Goal: Task Accomplishment & Management: Use online tool/utility

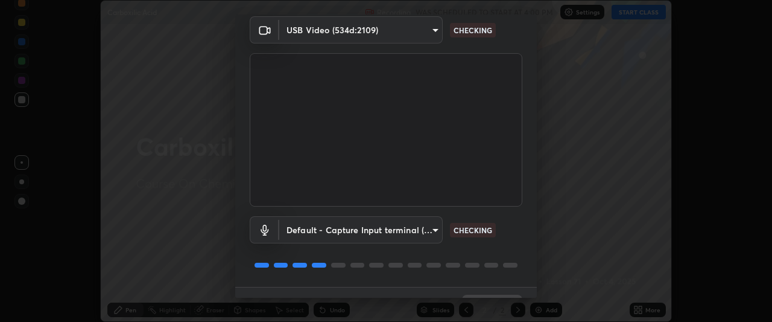
scroll to position [74, 0]
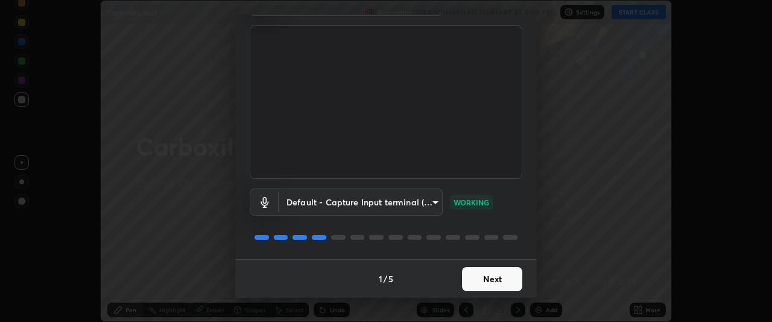
click at [486, 279] on button "Next" at bounding box center [492, 279] width 60 height 24
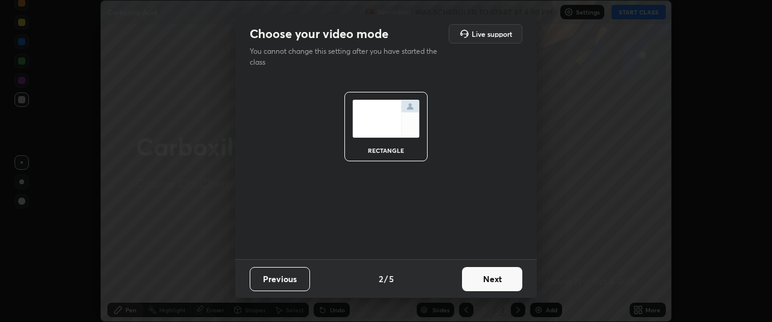
scroll to position [0, 0]
click at [490, 279] on button "Next" at bounding box center [492, 279] width 60 height 24
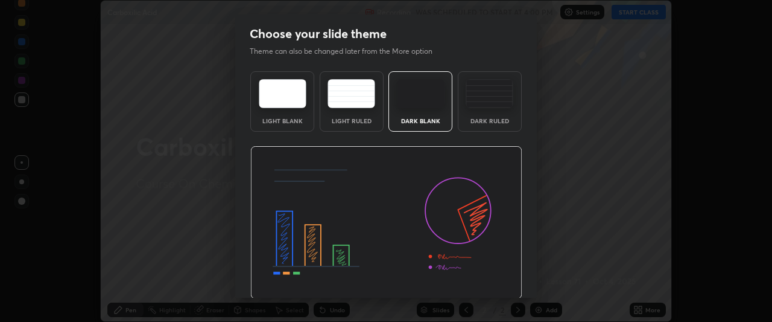
scroll to position [40, 0]
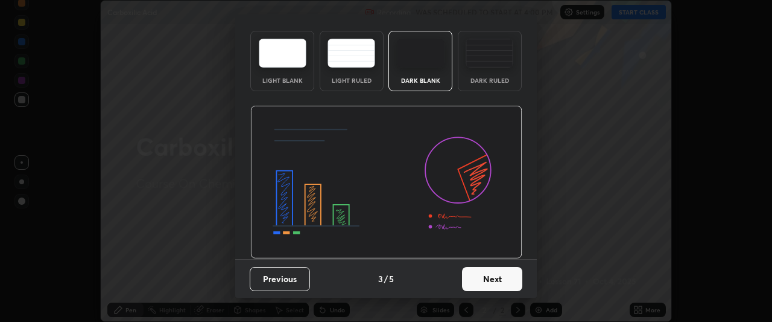
click at [488, 275] on button "Next" at bounding box center [492, 279] width 60 height 24
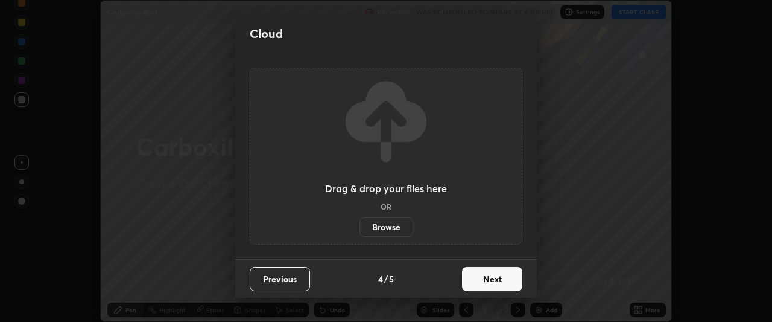
click at [492, 278] on button "Next" at bounding box center [492, 279] width 60 height 24
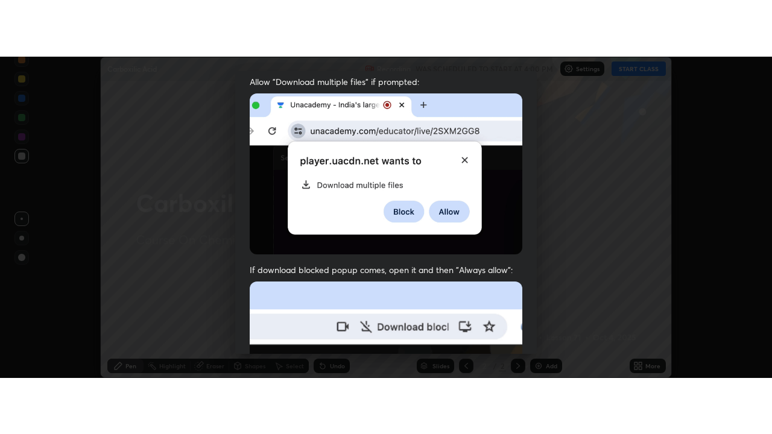
scroll to position [320, 0]
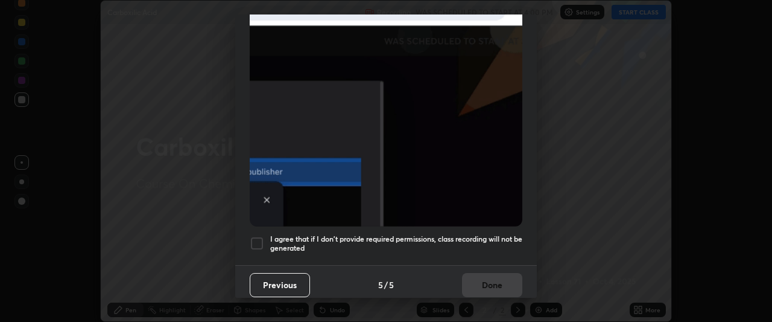
click at [253, 236] on div at bounding box center [257, 243] width 14 height 14
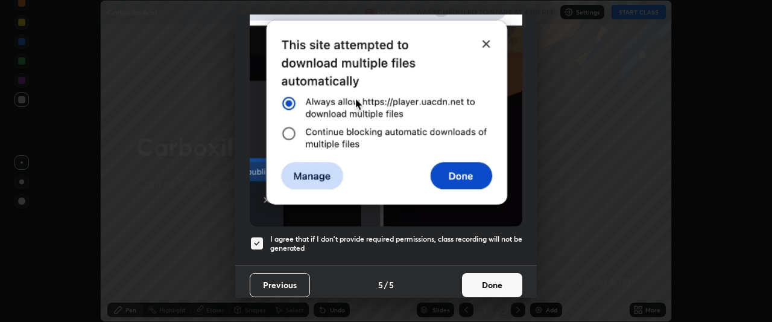
click at [499, 280] on button "Done" at bounding box center [492, 285] width 60 height 24
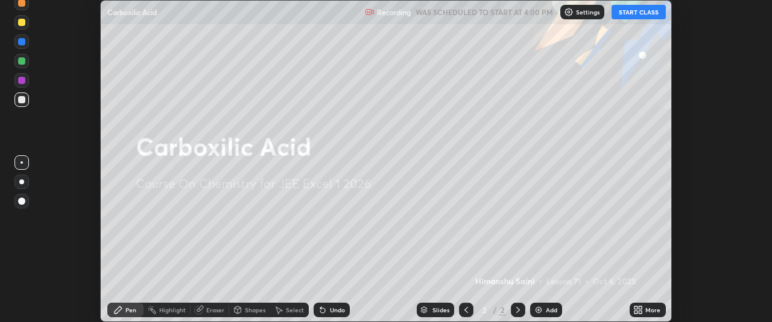
click at [640, 11] on button "START CLASS" at bounding box center [639, 12] width 54 height 14
click at [645, 310] on div "More" at bounding box center [648, 309] width 36 height 14
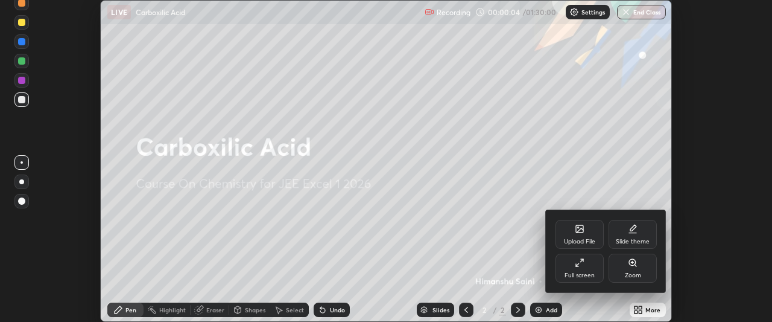
click at [578, 269] on div "Full screen" at bounding box center [580, 267] width 48 height 29
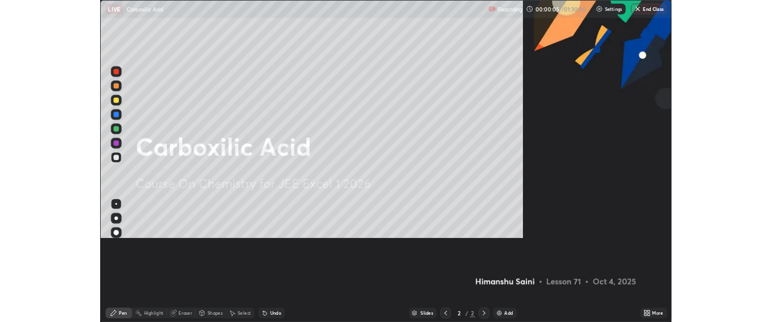
scroll to position [434, 772]
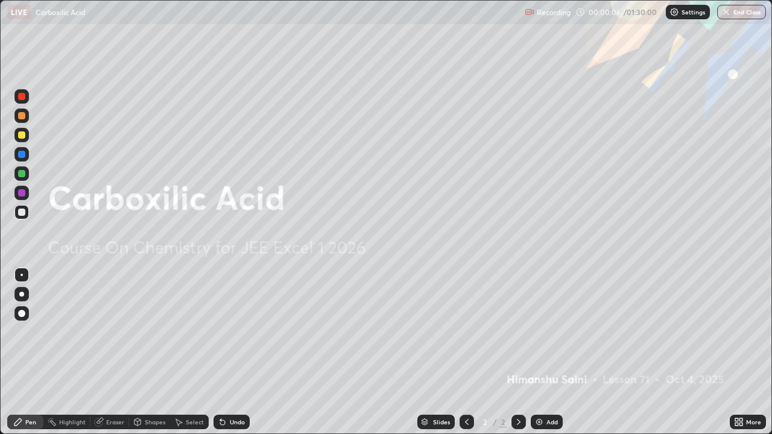
click at [21, 314] on div at bounding box center [21, 313] width 7 height 7
click at [556, 321] on div "Add" at bounding box center [552, 422] width 11 height 6
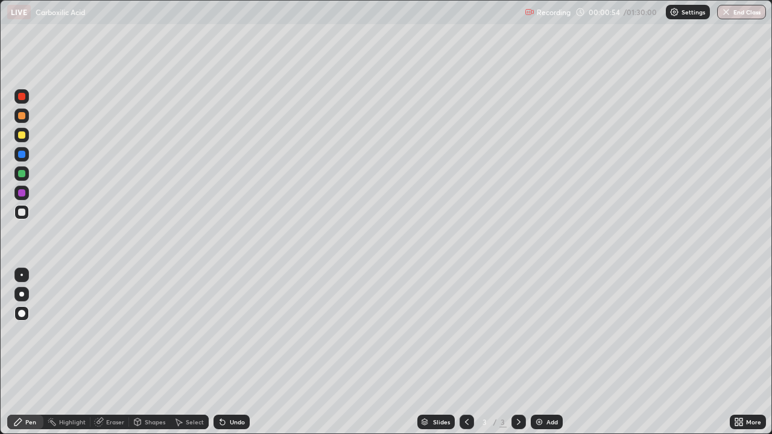
click at [21, 139] on div at bounding box center [21, 135] width 14 height 14
click at [30, 321] on div "Pen" at bounding box center [25, 422] width 36 height 14
click at [19, 215] on div at bounding box center [21, 212] width 7 height 7
click at [18, 154] on div at bounding box center [21, 154] width 7 height 7
click at [30, 152] on div at bounding box center [21, 154] width 19 height 19
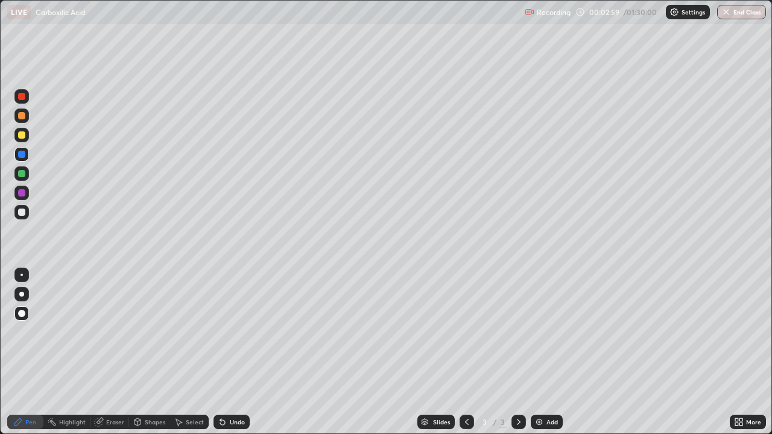
click at [234, 321] on div "Undo" at bounding box center [237, 422] width 15 height 6
click at [226, 321] on div "Undo" at bounding box center [232, 422] width 36 height 14
click at [221, 321] on icon at bounding box center [223, 423] width 10 height 10
click at [224, 321] on div "Undo" at bounding box center [232, 422] width 36 height 14
click at [223, 321] on div "Undo" at bounding box center [229, 422] width 41 height 24
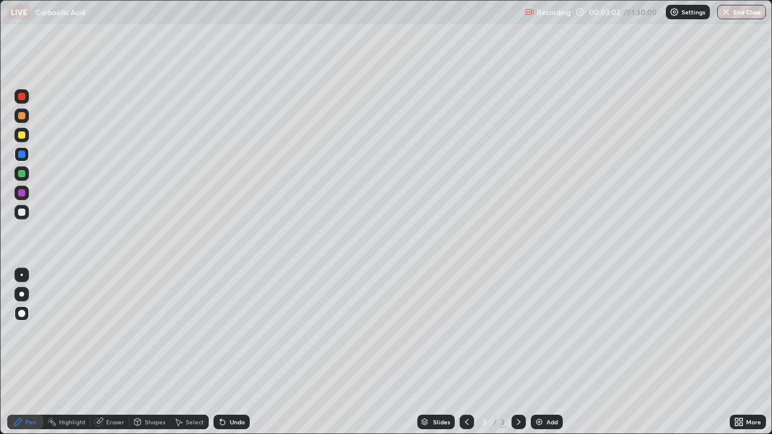
click at [36, 321] on div "Pen" at bounding box center [30, 422] width 11 height 6
click at [24, 174] on div at bounding box center [21, 173] width 7 height 7
click at [37, 321] on div "Pen" at bounding box center [25, 422] width 36 height 14
click at [18, 191] on div at bounding box center [21, 192] width 7 height 7
click at [547, 321] on div "Add" at bounding box center [552, 422] width 11 height 6
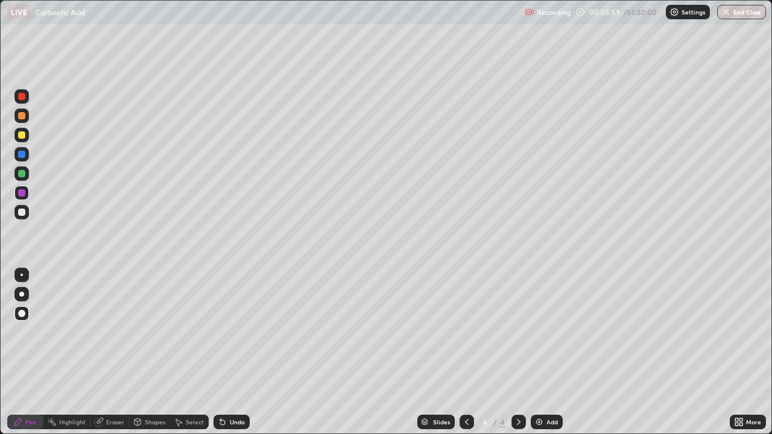
click at [22, 321] on icon at bounding box center [18, 423] width 10 height 10
click at [21, 212] on div at bounding box center [21, 212] width 7 height 7
click at [34, 321] on div "Pen" at bounding box center [30, 422] width 11 height 6
click at [18, 176] on div at bounding box center [21, 173] width 7 height 7
click at [234, 321] on div "Undo" at bounding box center [237, 422] width 15 height 6
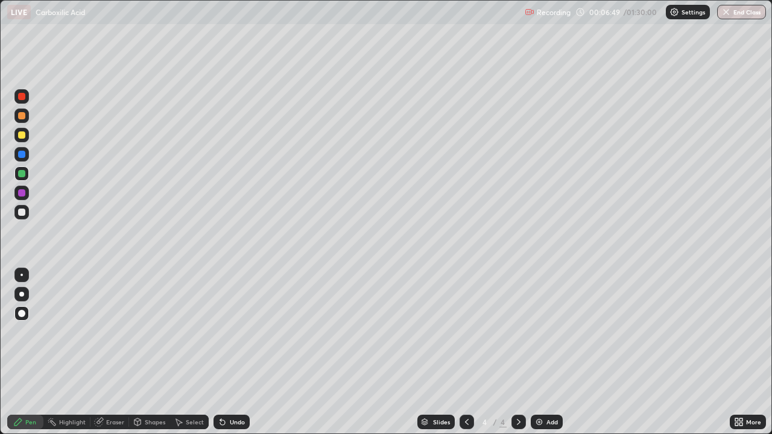
click at [23, 213] on div at bounding box center [21, 212] width 7 height 7
click at [21, 135] on div at bounding box center [21, 135] width 7 height 7
click at [547, 321] on div "Add" at bounding box center [552, 422] width 11 height 6
click at [19, 209] on div at bounding box center [21, 212] width 7 height 7
click at [16, 139] on div at bounding box center [21, 135] width 14 height 14
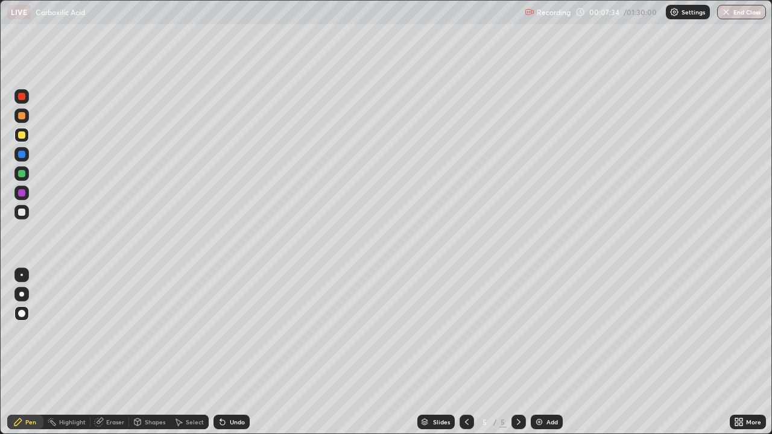
click at [238, 321] on div "Undo" at bounding box center [237, 422] width 15 height 6
click at [25, 161] on div at bounding box center [21, 154] width 14 height 14
click at [22, 135] on div at bounding box center [21, 135] width 7 height 7
click at [233, 321] on div "Undo" at bounding box center [232, 422] width 36 height 14
click at [468, 321] on icon at bounding box center [467, 423] width 10 height 10
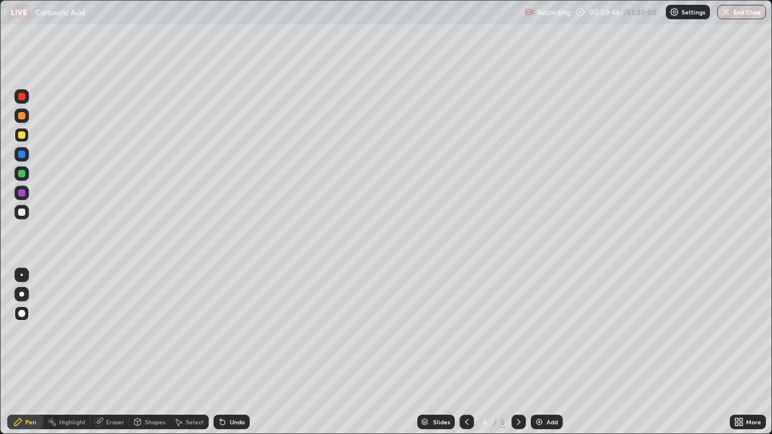
click at [518, 321] on icon at bounding box center [519, 423] width 10 height 10
click at [547, 321] on div "Add" at bounding box center [552, 422] width 11 height 6
click at [145, 321] on div "Shapes" at bounding box center [155, 422] width 21 height 6
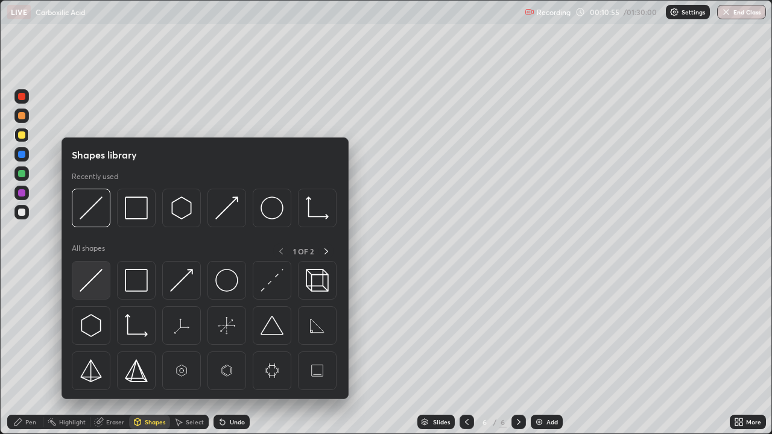
click at [91, 281] on img at bounding box center [91, 280] width 23 height 23
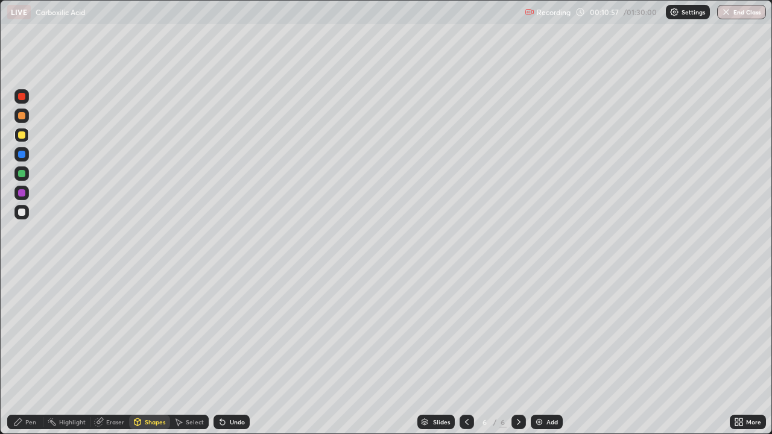
click at [26, 321] on div "Pen" at bounding box center [30, 422] width 11 height 6
click at [20, 214] on div at bounding box center [21, 212] width 7 height 7
click at [232, 321] on div "Undo" at bounding box center [237, 422] width 15 height 6
click at [235, 321] on div "Undo" at bounding box center [232, 422] width 36 height 14
click at [227, 321] on div "Undo" at bounding box center [232, 422] width 36 height 14
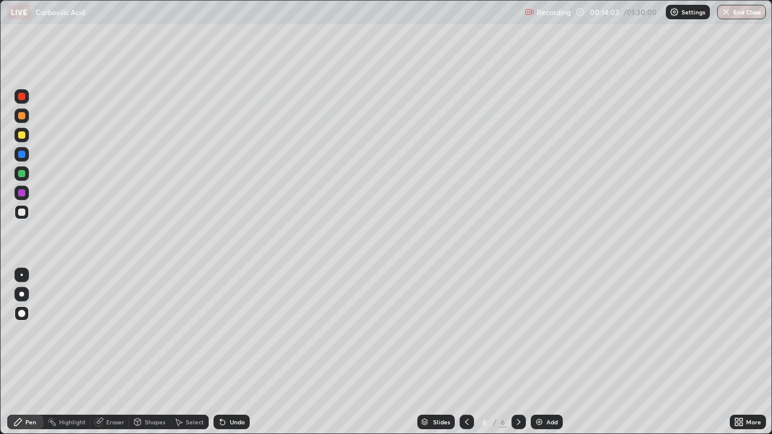
click at [19, 195] on div at bounding box center [21, 192] width 7 height 7
click at [547, 321] on div "Add" at bounding box center [552, 422] width 11 height 6
click at [24, 134] on div at bounding box center [21, 135] width 7 height 7
click at [234, 321] on div "Undo" at bounding box center [232, 422] width 36 height 14
click at [113, 321] on div "Eraser" at bounding box center [115, 422] width 18 height 6
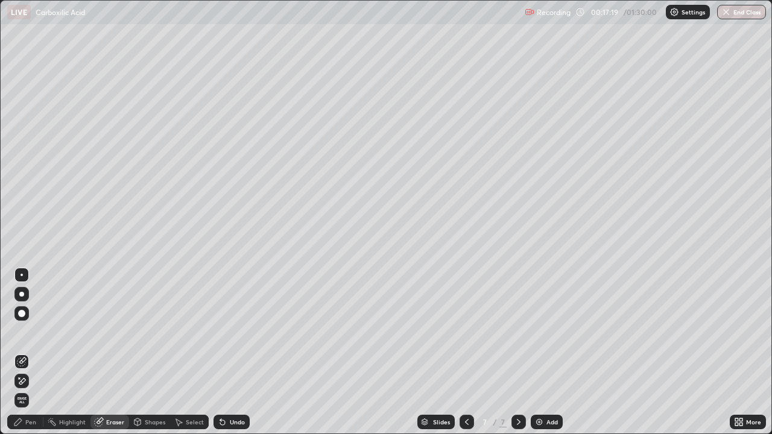
click at [31, 321] on div "Pen" at bounding box center [25, 422] width 36 height 14
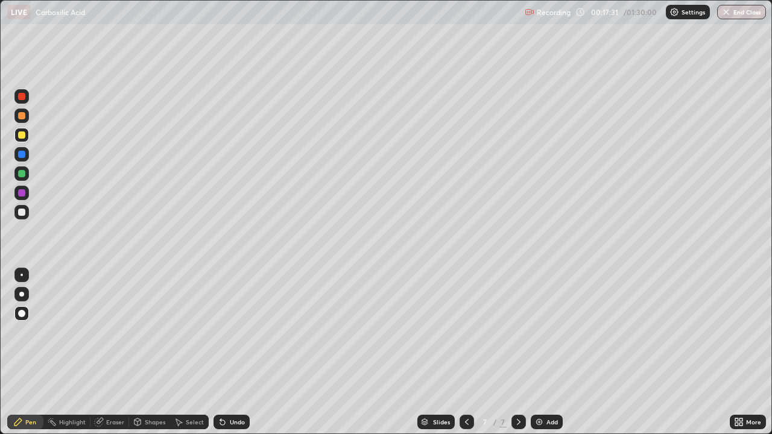
click at [429, 321] on div "Slides 7 / 7 Add" at bounding box center [490, 422] width 480 height 24
click at [442, 321] on div "Slides 7 / 7 Add" at bounding box center [490, 422] width 480 height 24
click at [466, 321] on icon at bounding box center [467, 423] width 10 height 10
click at [517, 321] on icon at bounding box center [519, 423] width 10 height 10
click at [518, 321] on icon at bounding box center [519, 422] width 4 height 6
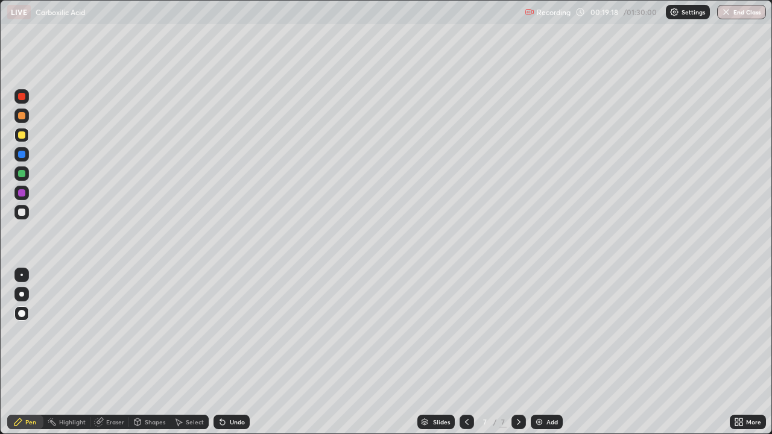
click at [465, 321] on icon at bounding box center [467, 423] width 10 height 10
click at [19, 215] on div at bounding box center [21, 212] width 7 height 7
click at [27, 135] on div at bounding box center [21, 135] width 14 height 14
click at [226, 321] on div "Undo" at bounding box center [232, 422] width 36 height 14
click at [230, 321] on div "Undo" at bounding box center [237, 422] width 15 height 6
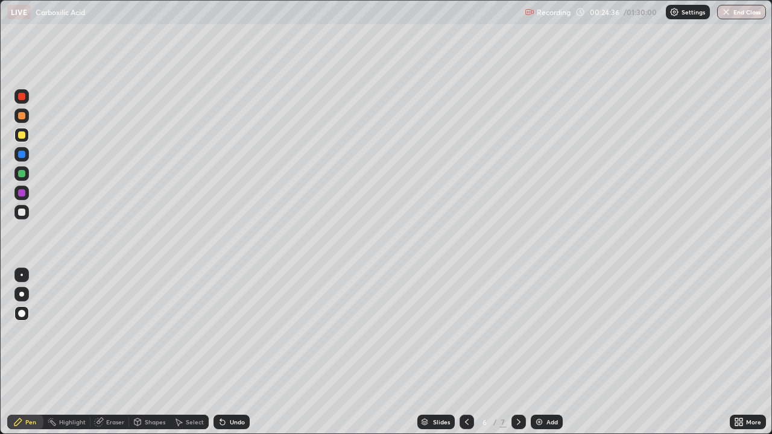
click at [231, 321] on div "Undo" at bounding box center [237, 422] width 15 height 6
click at [22, 196] on div at bounding box center [21, 192] width 7 height 7
click at [21, 214] on div at bounding box center [21, 212] width 7 height 7
click at [514, 321] on icon at bounding box center [519, 423] width 10 height 10
click at [22, 213] on div at bounding box center [21, 212] width 7 height 7
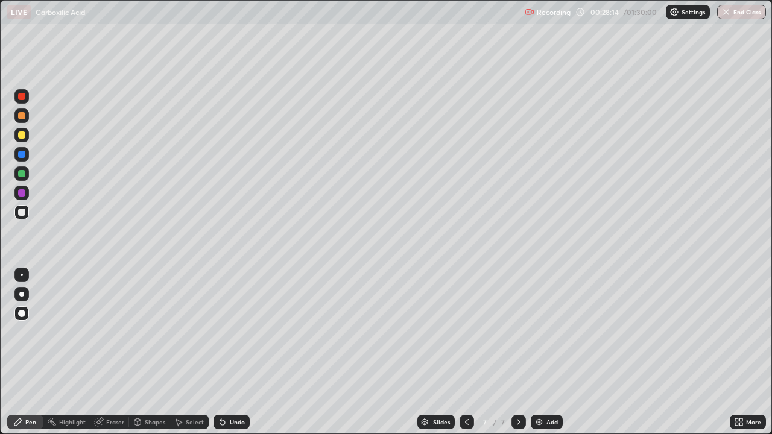
click at [15, 139] on div at bounding box center [21, 135] width 14 height 14
click at [21, 155] on div at bounding box center [21, 154] width 7 height 7
click at [22, 321] on icon at bounding box center [18, 423] width 10 height 10
click at [22, 214] on div at bounding box center [21, 212] width 7 height 7
click at [22, 209] on div at bounding box center [21, 212] width 7 height 7
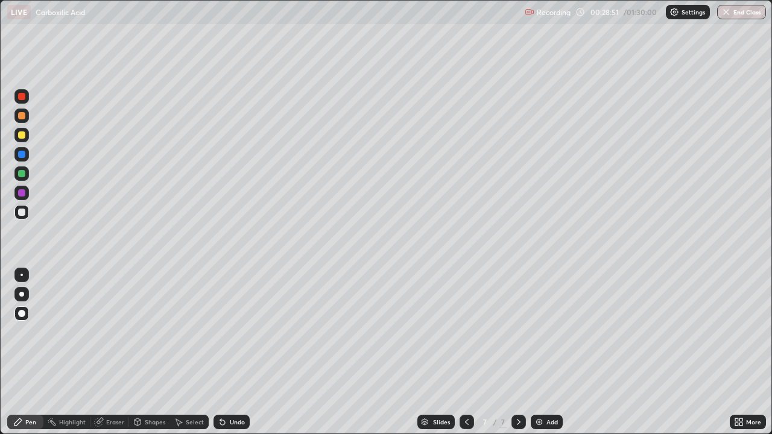
click at [22, 213] on div at bounding box center [21, 212] width 7 height 7
click at [470, 321] on icon at bounding box center [467, 423] width 10 height 10
click at [517, 321] on icon at bounding box center [519, 423] width 10 height 10
click at [22, 173] on div at bounding box center [21, 173] width 7 height 7
click at [22, 211] on div at bounding box center [21, 212] width 7 height 7
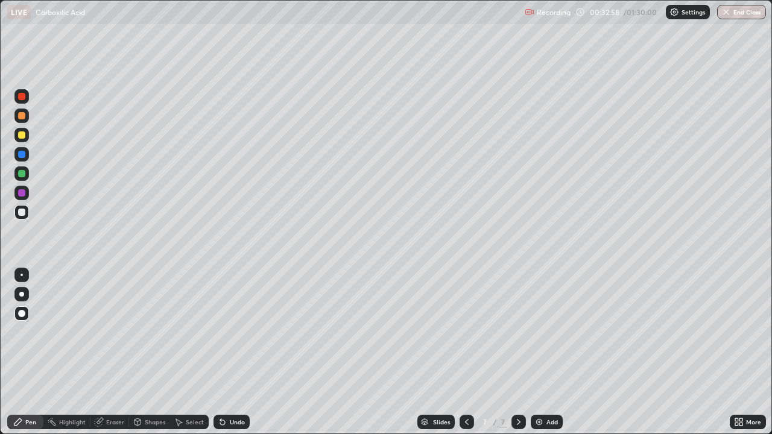
click at [21, 176] on div at bounding box center [21, 173] width 7 height 7
click at [20, 321] on icon at bounding box center [17, 422] width 7 height 7
click at [17, 208] on div at bounding box center [21, 212] width 14 height 14
click at [20, 193] on div at bounding box center [21, 192] width 7 height 7
click at [16, 191] on div at bounding box center [21, 193] width 14 height 14
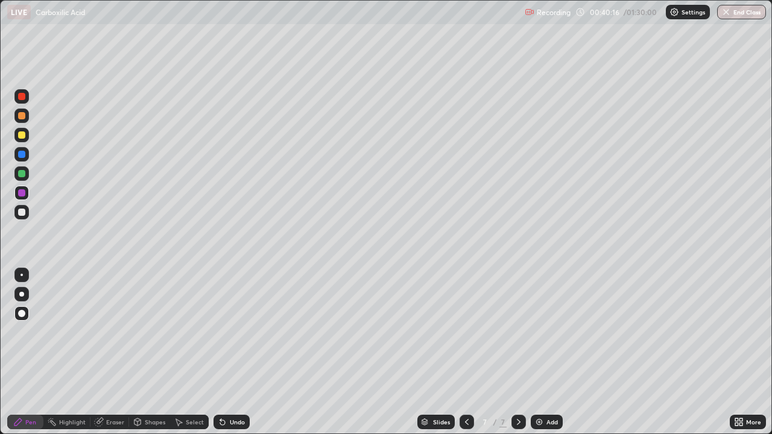
click at [20, 172] on div at bounding box center [21, 173] width 7 height 7
click at [550, 321] on div "Add" at bounding box center [552, 422] width 11 height 6
click at [463, 321] on div at bounding box center [467, 422] width 14 height 14
click at [523, 321] on div at bounding box center [519, 422] width 14 height 14
click at [24, 154] on div at bounding box center [21, 154] width 7 height 7
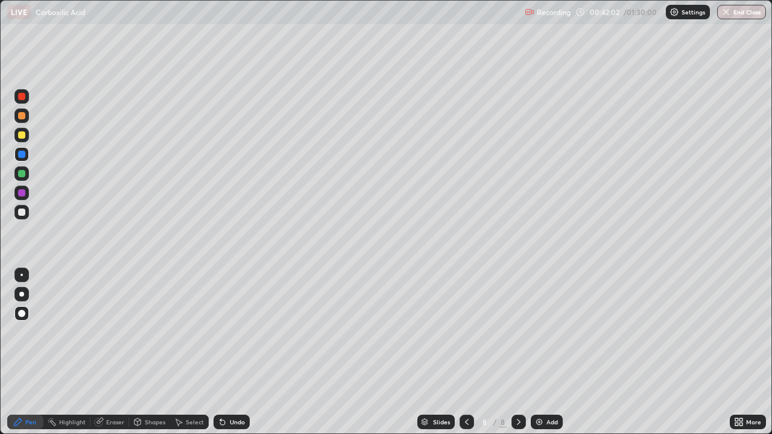
click at [465, 321] on icon at bounding box center [467, 423] width 10 height 10
click at [518, 321] on icon at bounding box center [519, 423] width 10 height 10
click at [543, 321] on img at bounding box center [540, 423] width 10 height 10
click at [15, 134] on div at bounding box center [21, 135] width 14 height 14
click at [239, 321] on div "Undo" at bounding box center [229, 422] width 41 height 24
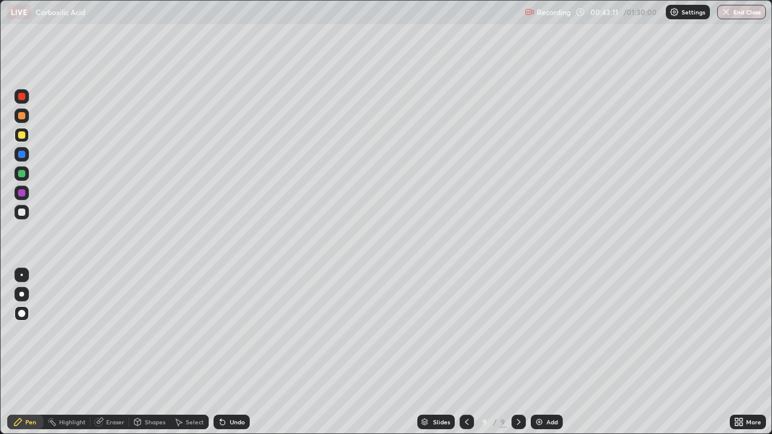
click at [231, 321] on div "Undo" at bounding box center [237, 422] width 15 height 6
click at [16, 193] on div at bounding box center [21, 193] width 14 height 14
click at [23, 174] on div at bounding box center [21, 173] width 7 height 7
click at [30, 321] on div "Pen" at bounding box center [30, 422] width 11 height 6
click at [16, 151] on div at bounding box center [21, 154] width 14 height 14
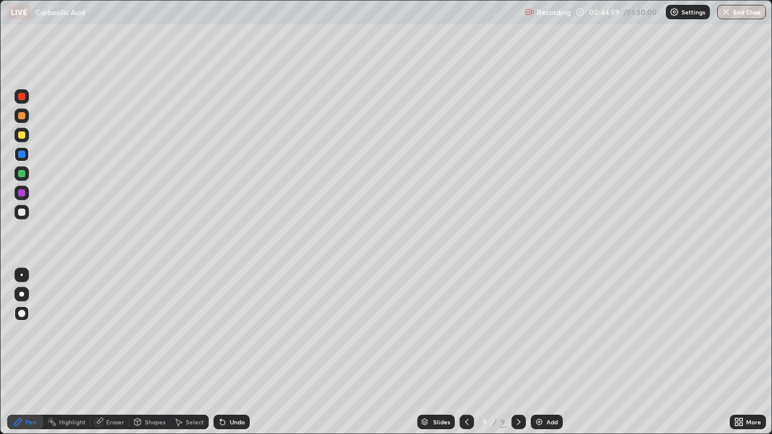
click at [19, 137] on div at bounding box center [21, 135] width 7 height 7
click at [112, 321] on div "Eraser" at bounding box center [110, 422] width 39 height 14
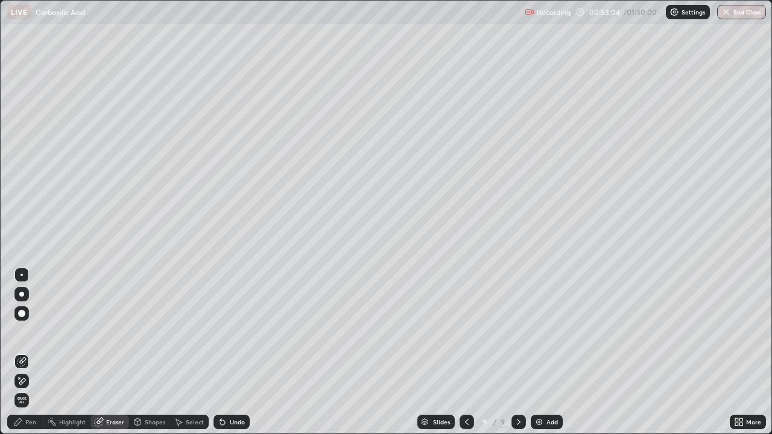
click at [28, 321] on div "Pen" at bounding box center [30, 422] width 11 height 6
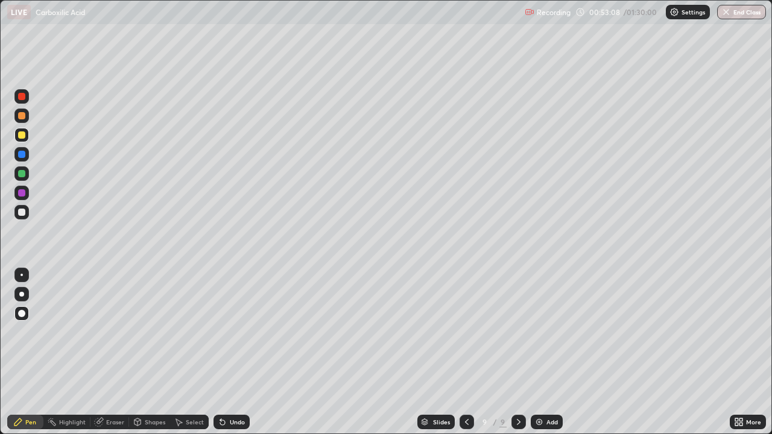
click at [233, 321] on div "Undo" at bounding box center [237, 422] width 15 height 6
click at [22, 321] on div "Pen" at bounding box center [25, 422] width 36 height 14
click at [19, 118] on div at bounding box center [21, 115] width 7 height 7
click at [193, 321] on div "Select" at bounding box center [189, 422] width 39 height 14
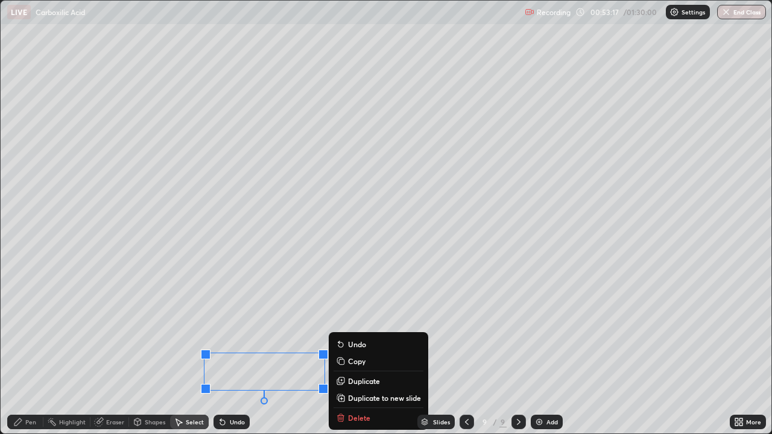
click at [152, 321] on div "0 ° Undo Copy Duplicate Duplicate to new slide Delete" at bounding box center [386, 217] width 771 height 433
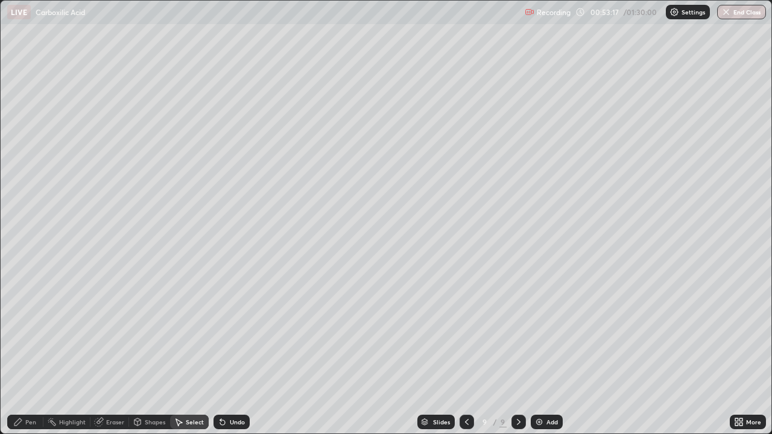
click at [46, 321] on div "Highlight" at bounding box center [66, 422] width 47 height 14
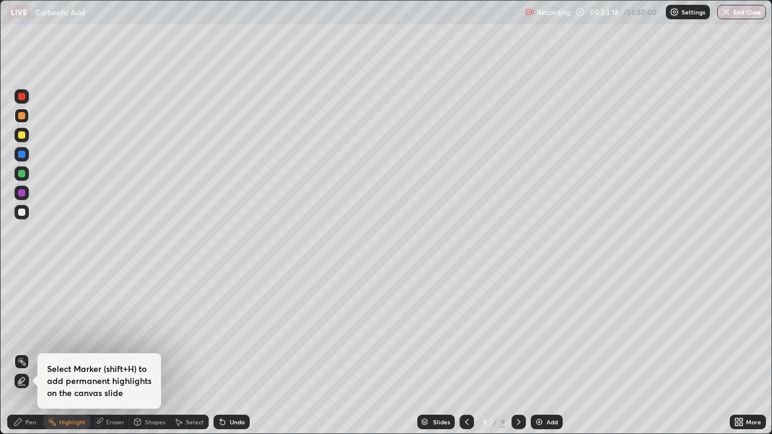
click at [33, 321] on div "Pen" at bounding box center [30, 422] width 11 height 6
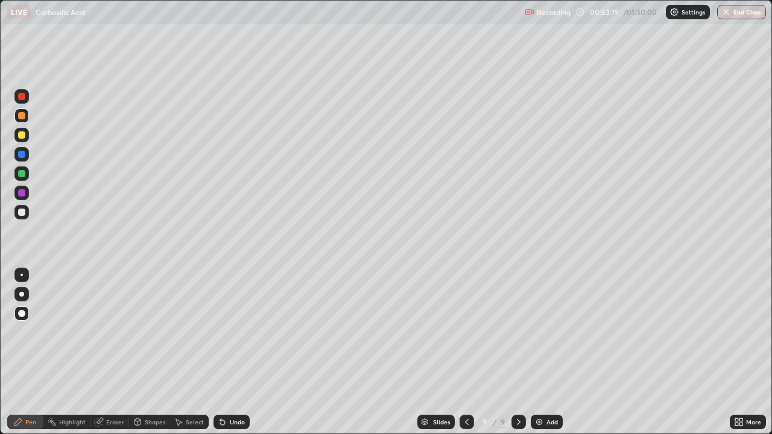
click at [19, 213] on div at bounding box center [21, 212] width 7 height 7
click at [233, 321] on div "Undo" at bounding box center [237, 422] width 15 height 6
click at [226, 321] on div "Undo" at bounding box center [232, 422] width 36 height 14
click at [227, 321] on div "Undo" at bounding box center [232, 422] width 36 height 14
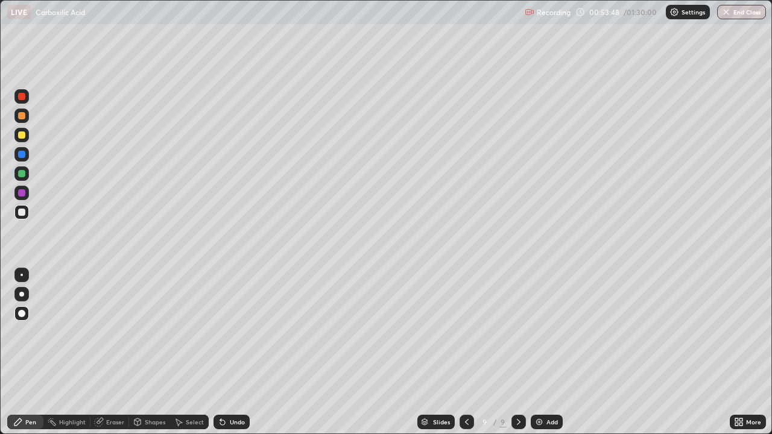
click at [226, 321] on div "Undo" at bounding box center [232, 422] width 36 height 14
click at [223, 321] on div "Undo" at bounding box center [232, 422] width 36 height 14
click at [233, 321] on div "Undo" at bounding box center [237, 422] width 15 height 6
click at [21, 116] on div at bounding box center [21, 115] width 7 height 7
click at [19, 136] on div at bounding box center [21, 135] width 7 height 7
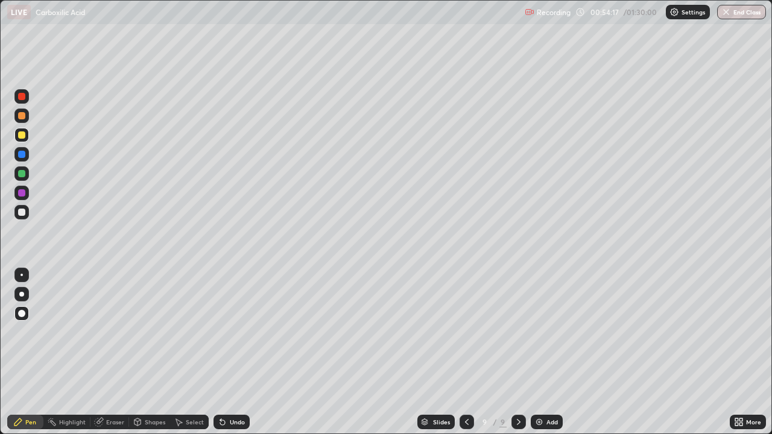
click at [28, 216] on div at bounding box center [21, 212] width 14 height 14
click at [19, 211] on div at bounding box center [21, 212] width 7 height 7
click at [16, 212] on div at bounding box center [21, 212] width 14 height 14
click at [21, 198] on div at bounding box center [21, 193] width 14 height 14
click at [19, 136] on div at bounding box center [21, 135] width 7 height 7
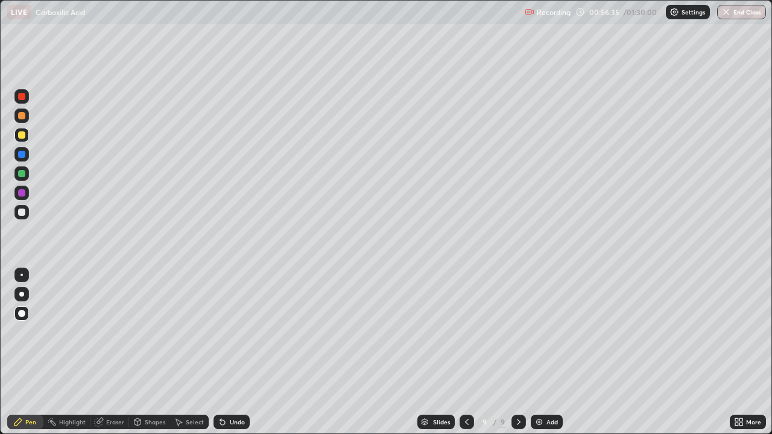
click at [114, 321] on div "Eraser" at bounding box center [115, 422] width 18 height 6
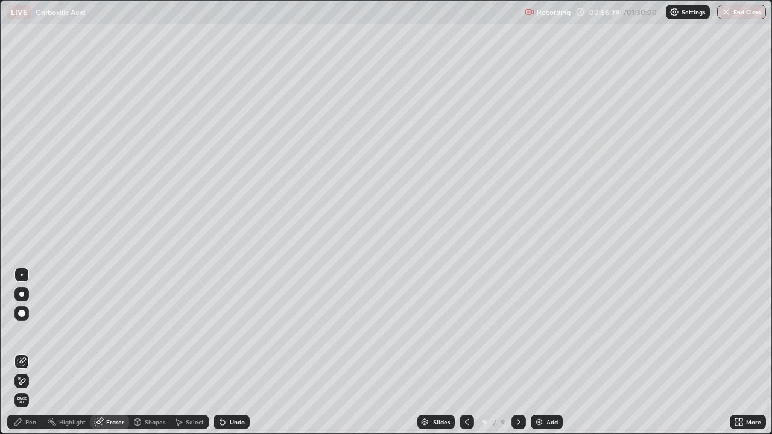
click at [33, 321] on div "Pen" at bounding box center [30, 422] width 11 height 6
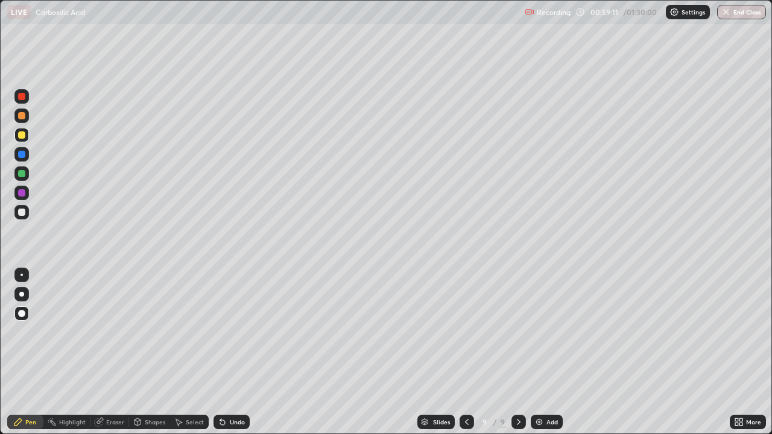
click at [514, 321] on icon at bounding box center [519, 423] width 10 height 10
click at [544, 321] on div "Add" at bounding box center [547, 422] width 32 height 14
click at [23, 193] on div at bounding box center [21, 192] width 7 height 7
click at [20, 138] on div at bounding box center [21, 135] width 7 height 7
click at [31, 321] on div "Pen" at bounding box center [30, 422] width 11 height 6
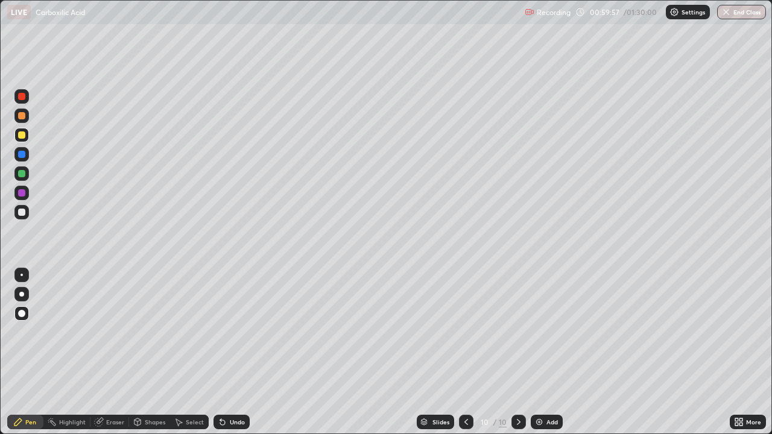
click at [242, 321] on div "Undo" at bounding box center [237, 422] width 15 height 6
click at [116, 321] on div "Eraser" at bounding box center [115, 422] width 18 height 6
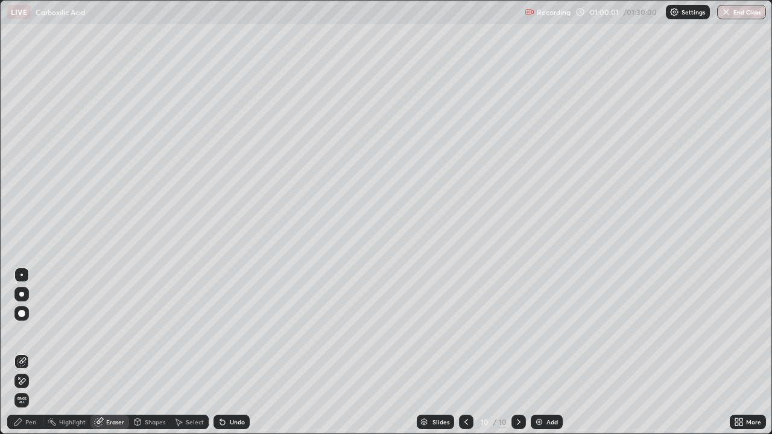
click at [32, 321] on div "Pen" at bounding box center [25, 422] width 36 height 14
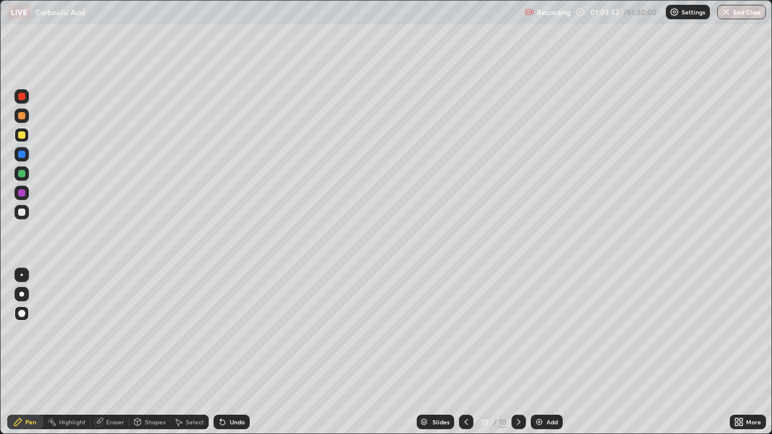
click at [549, 321] on div "Add" at bounding box center [552, 422] width 11 height 6
click at [19, 212] on div at bounding box center [21, 212] width 7 height 7
click at [28, 321] on div "Pen" at bounding box center [30, 422] width 11 height 6
click at [19, 139] on div at bounding box center [21, 135] width 14 height 14
click at [221, 321] on icon at bounding box center [222, 423] width 5 height 5
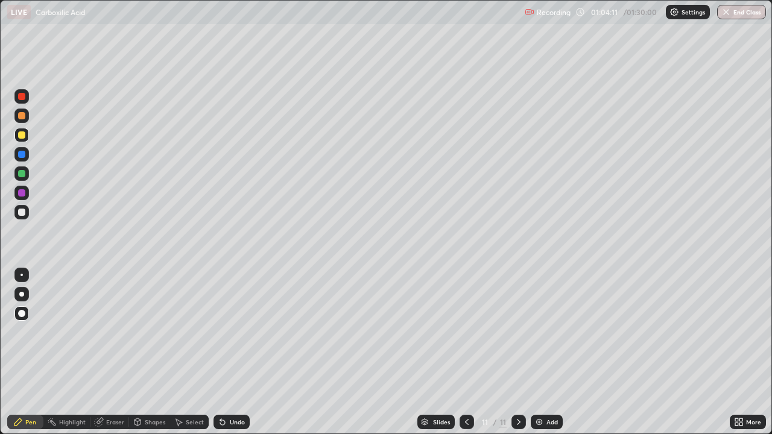
click at [235, 321] on div "Undo" at bounding box center [232, 422] width 36 height 14
click at [21, 215] on div at bounding box center [21, 212] width 7 height 7
click at [545, 321] on div "Add" at bounding box center [547, 422] width 32 height 14
click at [161, 321] on div "Shapes" at bounding box center [155, 422] width 21 height 6
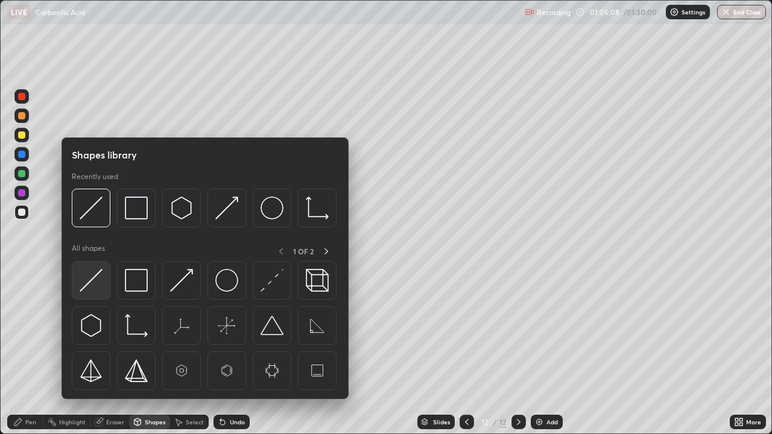
click at [94, 285] on img at bounding box center [91, 280] width 23 height 23
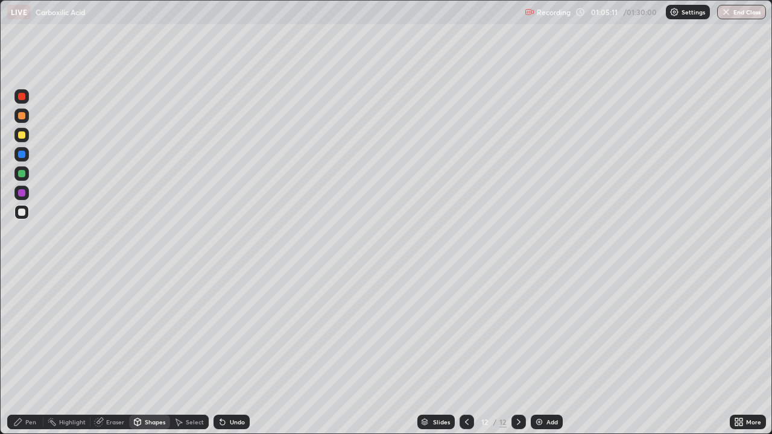
click at [27, 321] on div "Pen" at bounding box center [30, 422] width 11 height 6
click at [20, 194] on div at bounding box center [21, 192] width 7 height 7
click at [21, 135] on div at bounding box center [21, 135] width 7 height 7
click at [21, 213] on div at bounding box center [21, 212] width 7 height 7
click at [225, 321] on icon at bounding box center [223, 423] width 10 height 10
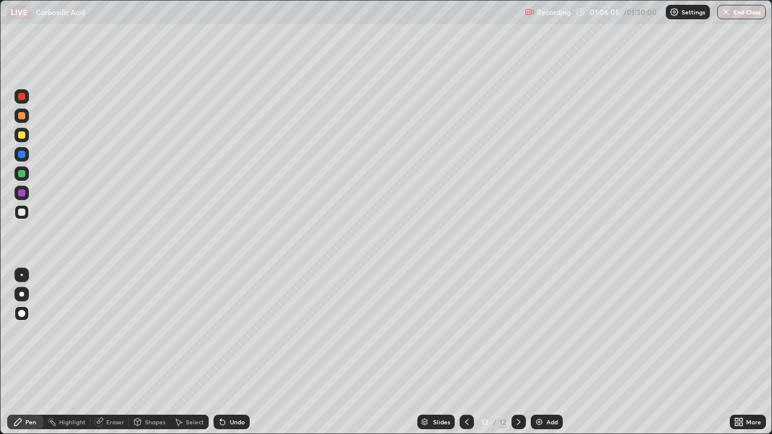
click at [223, 321] on icon at bounding box center [222, 423] width 5 height 5
click at [24, 194] on div at bounding box center [21, 192] width 7 height 7
click at [24, 214] on div at bounding box center [21, 212] width 7 height 7
click at [25, 197] on div at bounding box center [21, 193] width 14 height 14
click at [25, 321] on div "Pen" at bounding box center [25, 422] width 36 height 14
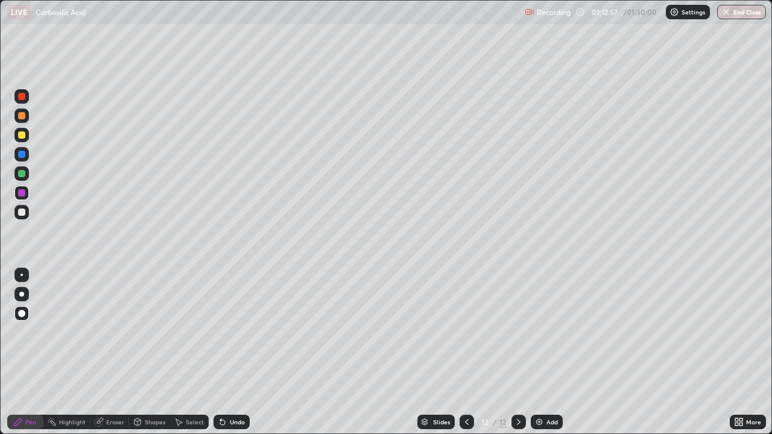
click at [24, 174] on div at bounding box center [21, 173] width 7 height 7
click at [13, 214] on div at bounding box center [21, 212] width 19 height 19
click at [230, 321] on div "Undo" at bounding box center [237, 422] width 15 height 6
click at [227, 321] on div "Undo" at bounding box center [232, 422] width 36 height 14
click at [22, 177] on div at bounding box center [21, 173] width 7 height 7
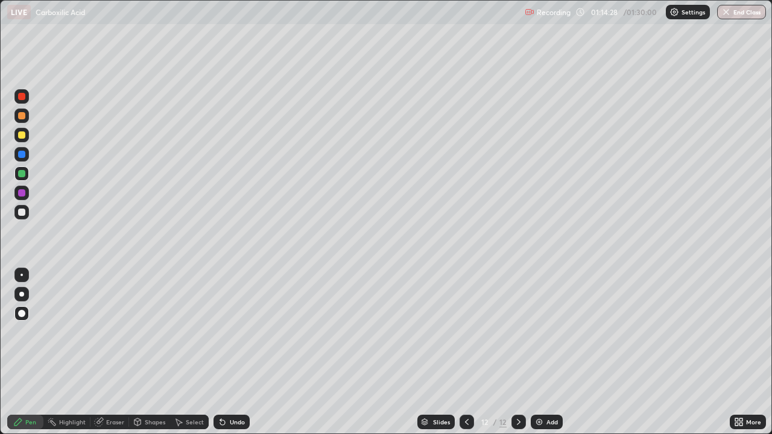
click at [230, 321] on div "Undo" at bounding box center [237, 422] width 15 height 6
click at [228, 321] on div "Undo" at bounding box center [232, 422] width 36 height 14
click at [229, 321] on div "Undo" at bounding box center [232, 422] width 36 height 14
click at [230, 321] on div "Undo" at bounding box center [237, 422] width 15 height 6
click at [22, 321] on icon at bounding box center [18, 423] width 10 height 10
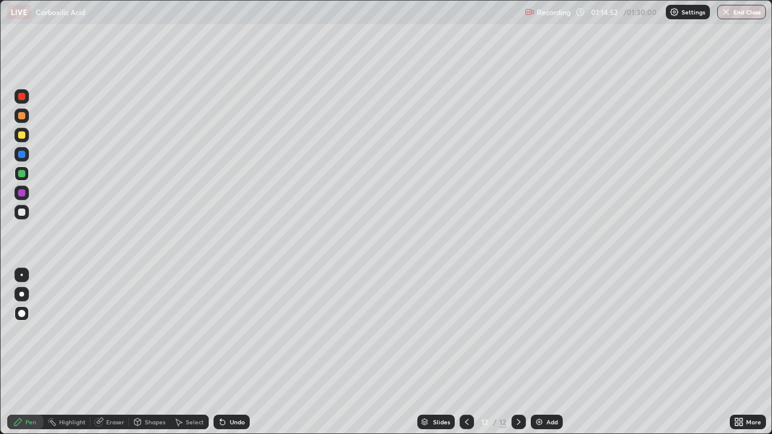
click at [23, 200] on div at bounding box center [21, 193] width 14 height 14
click at [22, 179] on div at bounding box center [21, 174] width 14 height 14
click at [345, 321] on div "Slides 12 / 12 Add" at bounding box center [490, 422] width 480 height 24
click at [351, 321] on div "Slides 12 / 12 Add" at bounding box center [490, 422] width 480 height 24
click at [18, 157] on div at bounding box center [21, 154] width 14 height 14
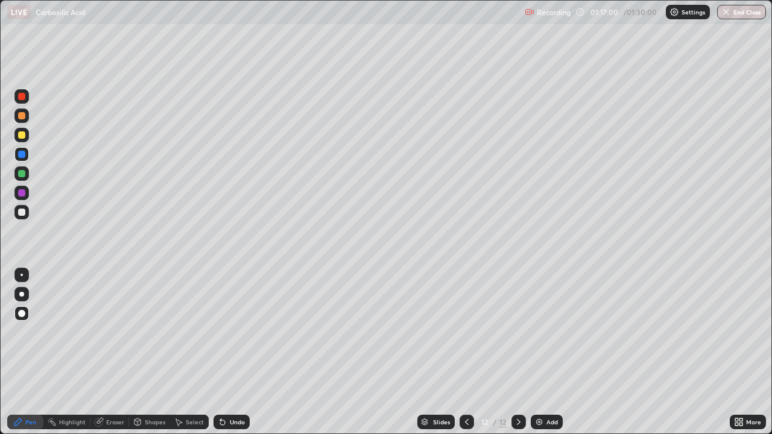
click at [107, 321] on div "Eraser" at bounding box center [110, 422] width 39 height 14
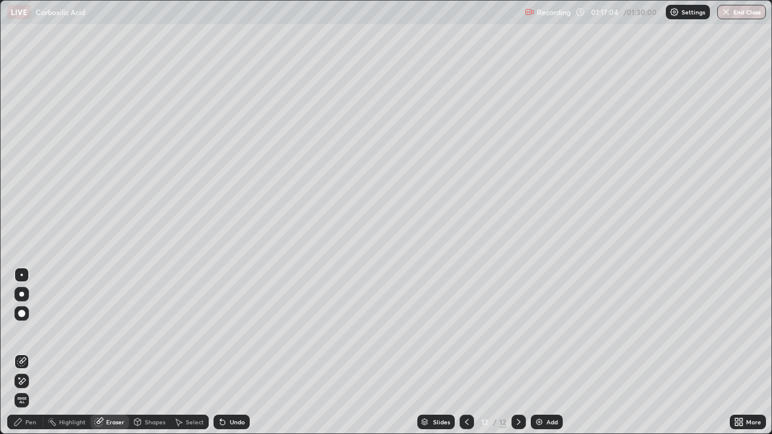
click at [32, 321] on div "Pen" at bounding box center [30, 422] width 11 height 6
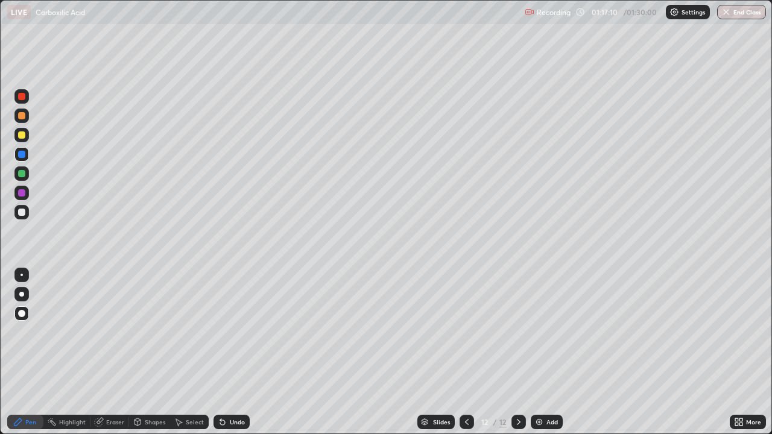
click at [237, 321] on div "Undo" at bounding box center [237, 422] width 15 height 6
click at [234, 321] on div "Undo" at bounding box center [237, 422] width 15 height 6
click at [238, 321] on div "Undo" at bounding box center [237, 422] width 15 height 6
click at [772, 190] on div "Setting up your live class" at bounding box center [386, 217] width 772 height 434
click at [227, 321] on div "Undo" at bounding box center [232, 422] width 36 height 14
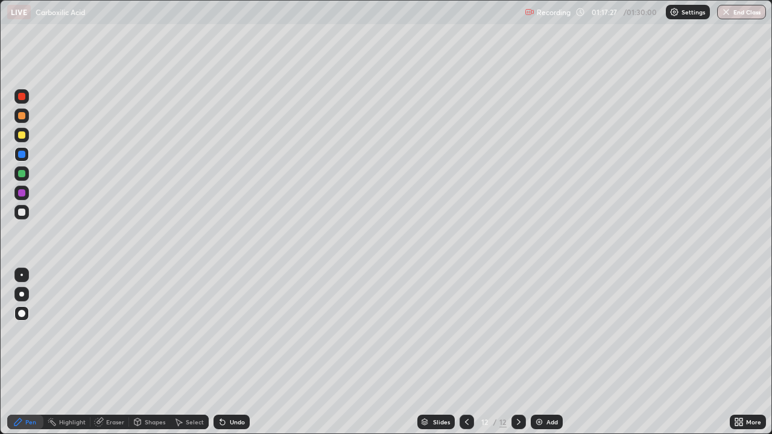
click at [221, 321] on icon at bounding box center [222, 423] width 5 height 5
click at [225, 321] on icon at bounding box center [223, 423] width 10 height 10
click at [20, 212] on div at bounding box center [21, 212] width 7 height 7
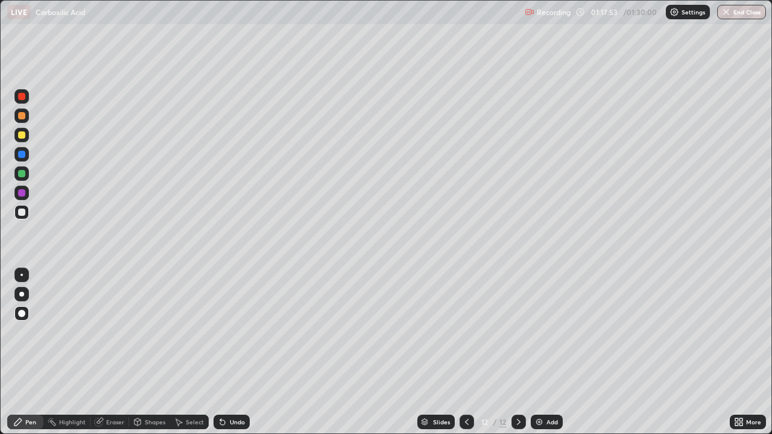
click at [19, 134] on div at bounding box center [21, 135] width 7 height 7
click at [21, 115] on div at bounding box center [21, 115] width 7 height 7
click at [541, 321] on img at bounding box center [540, 423] width 10 height 10
click at [27, 158] on div at bounding box center [21, 154] width 14 height 14
click at [22, 195] on div at bounding box center [21, 192] width 7 height 7
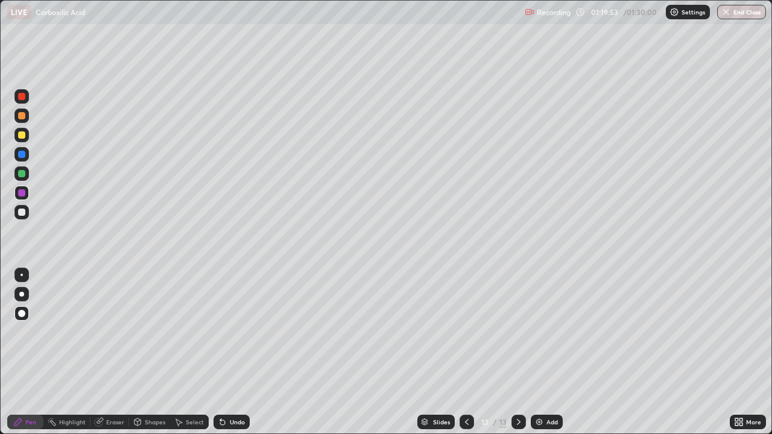
click at [24, 212] on div at bounding box center [21, 212] width 7 height 7
click at [237, 321] on div "Undo" at bounding box center [237, 422] width 15 height 6
click at [234, 321] on div "Undo" at bounding box center [237, 422] width 15 height 6
click at [235, 321] on div "Undo" at bounding box center [232, 422] width 36 height 14
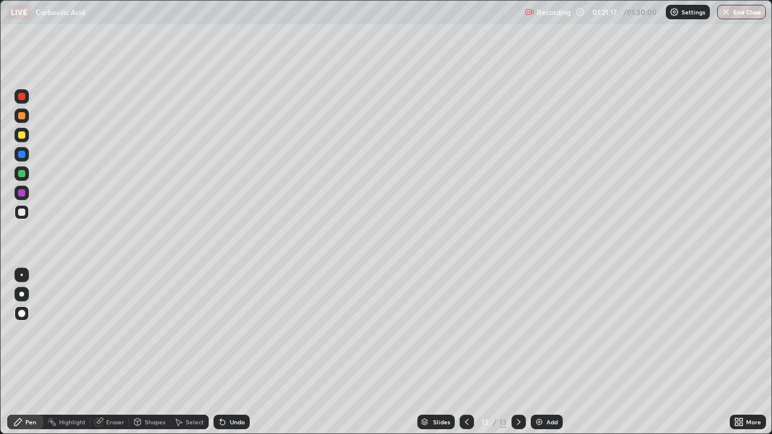
click at [733, 10] on button "End Class" at bounding box center [742, 12] width 49 height 14
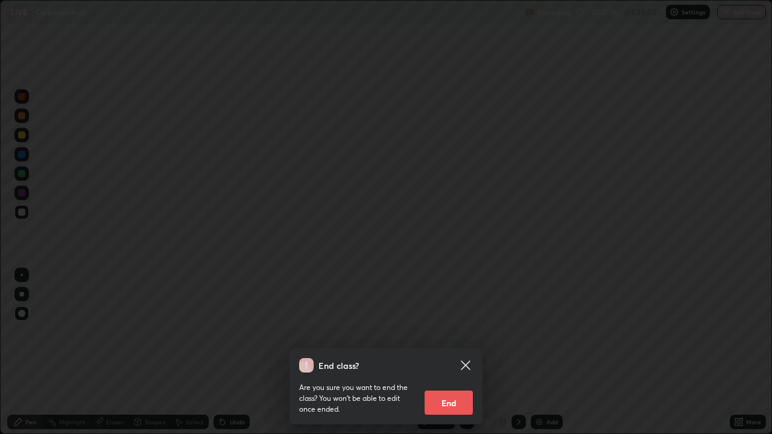
click at [457, 321] on button "End" at bounding box center [449, 403] width 48 height 24
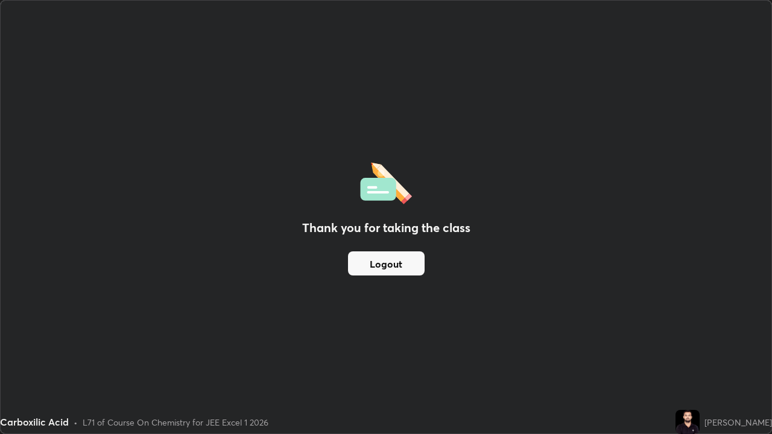
click at [401, 264] on button "Logout" at bounding box center [386, 264] width 77 height 24
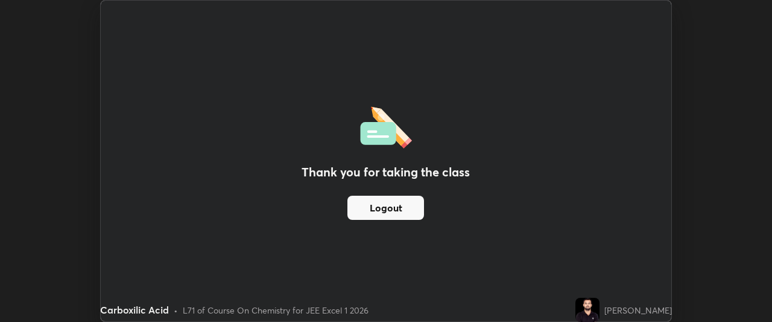
scroll to position [60025, 59574]
